Goal: Information Seeking & Learning: Understand process/instructions

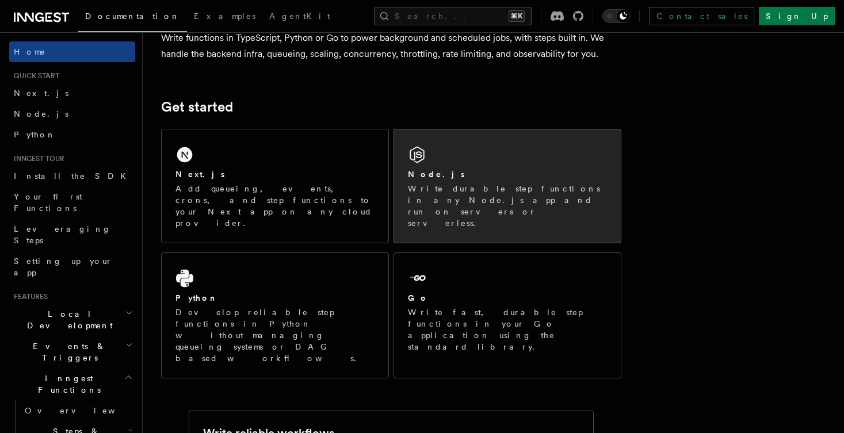
scroll to position [143, 0]
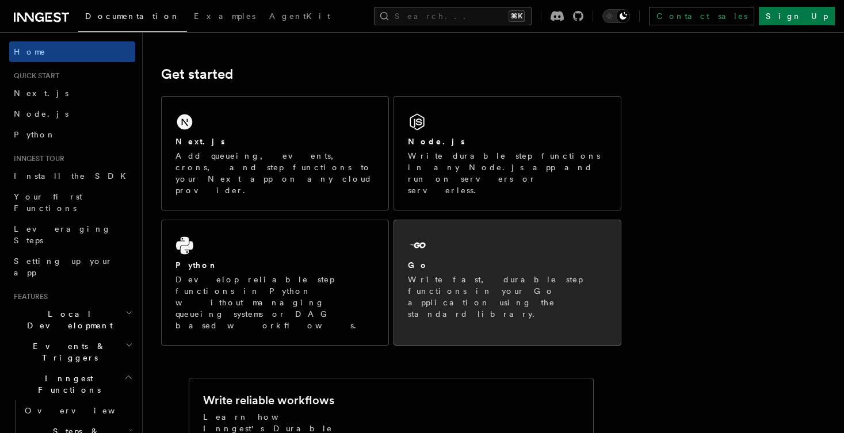
click at [434, 227] on div "Go Write fast, durable step functions in your Go application using the standard…" at bounding box center [507, 276] width 227 height 113
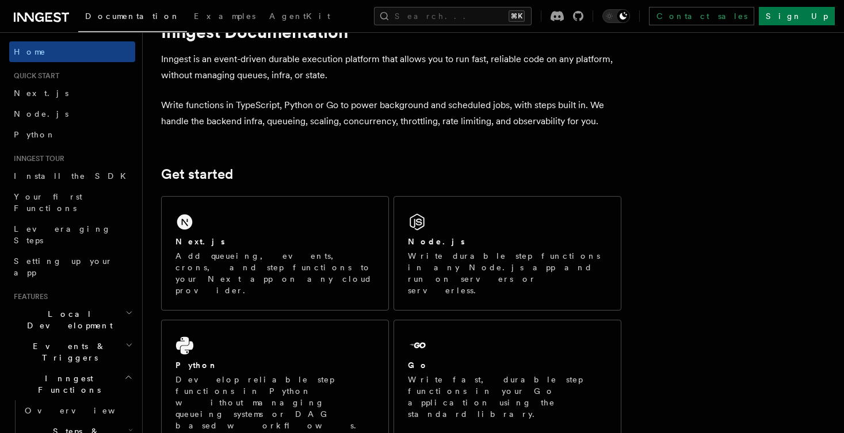
scroll to position [207, 0]
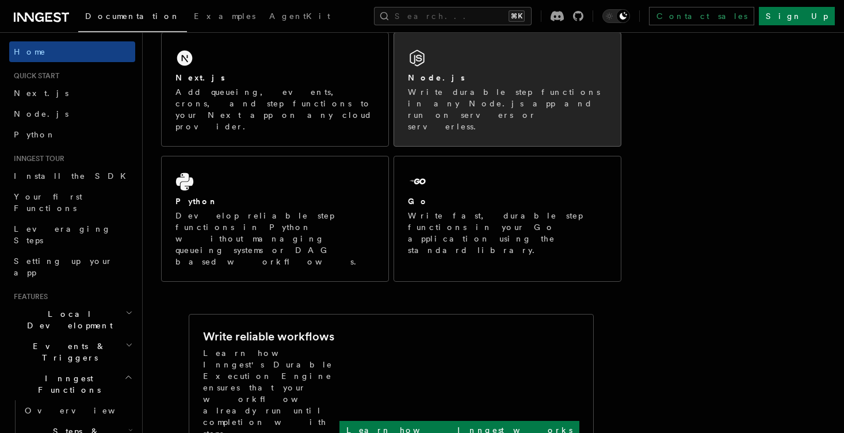
click at [420, 89] on p "Write durable step functions in any Node.js app and run on servers or serverles…" at bounding box center [507, 109] width 199 height 46
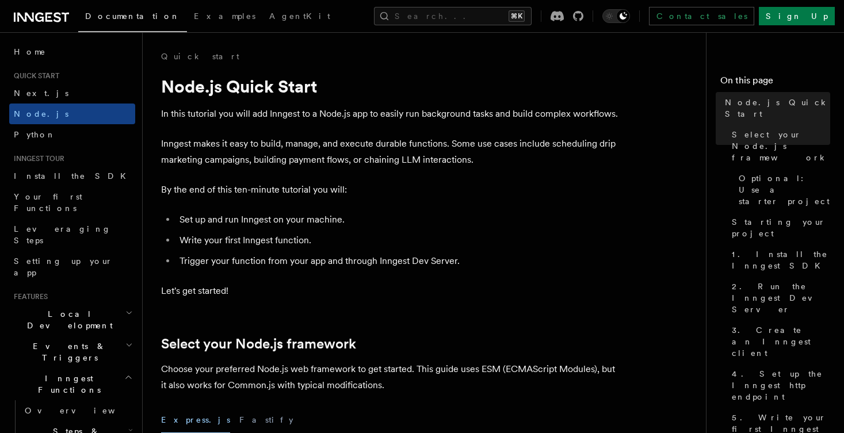
click at [300, 147] on p "Inngest makes it easy to build, manage, and execute durable functions. Some use…" at bounding box center [391, 152] width 460 height 32
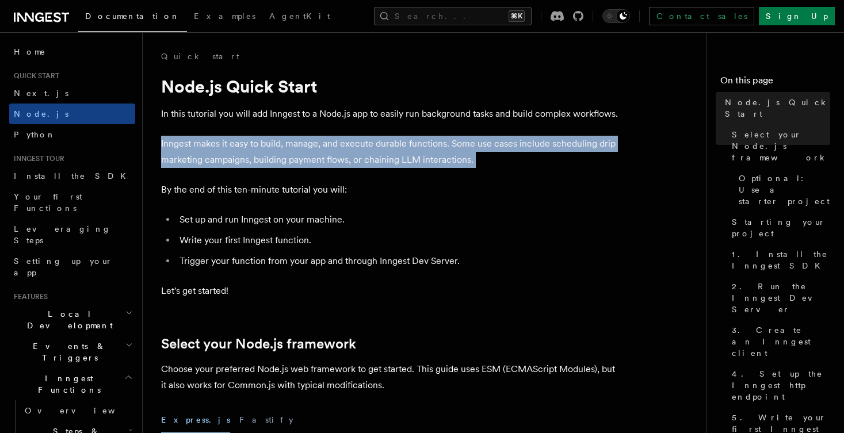
click at [300, 147] on p "Inngest makes it easy to build, manage, and execute durable functions. Some use…" at bounding box center [391, 152] width 460 height 32
click at [274, 147] on p "Inngest makes it easy to build, manage, and execute durable functions. Some use…" at bounding box center [391, 152] width 460 height 32
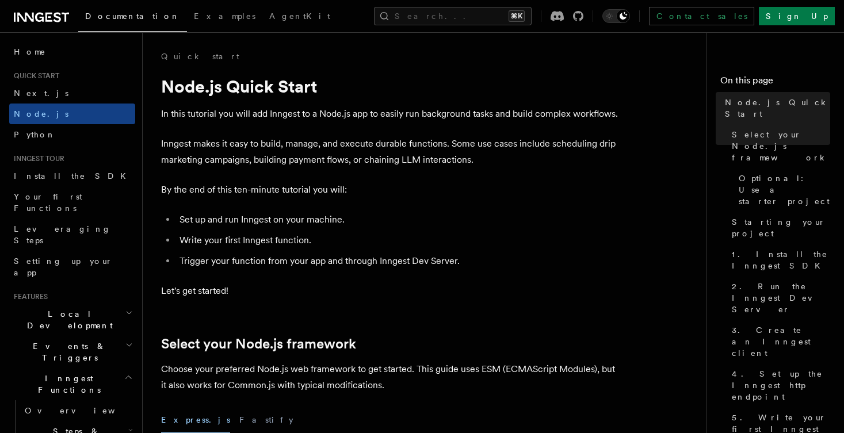
click at [270, 121] on p "In this tutorial you will add Inngest to a Node.js app to easily run background…" at bounding box center [391, 114] width 460 height 16
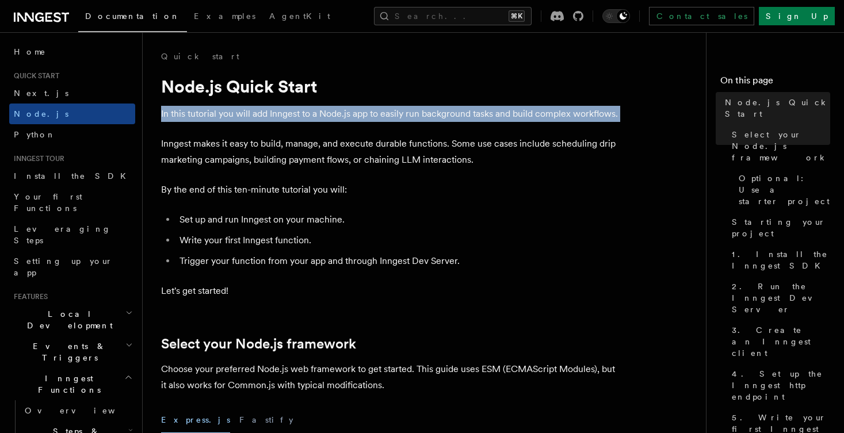
click at [270, 121] on p "In this tutorial you will add Inngest to a Node.js app to easily run background…" at bounding box center [391, 114] width 460 height 16
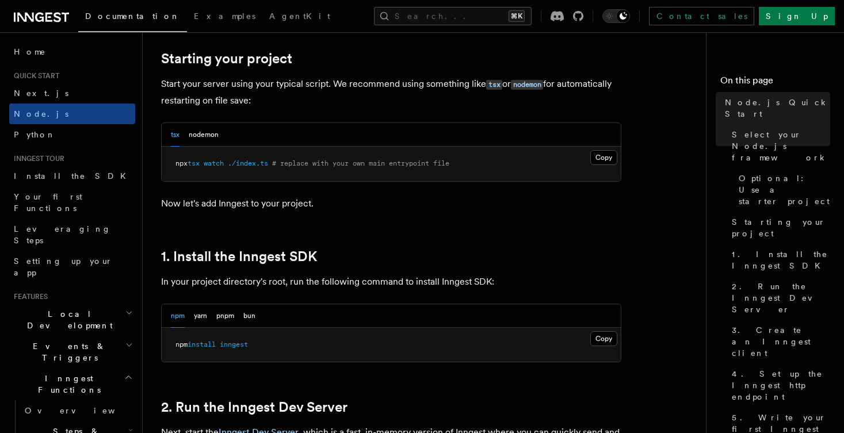
scroll to position [554, 0]
